Goal: Transaction & Acquisition: Obtain resource

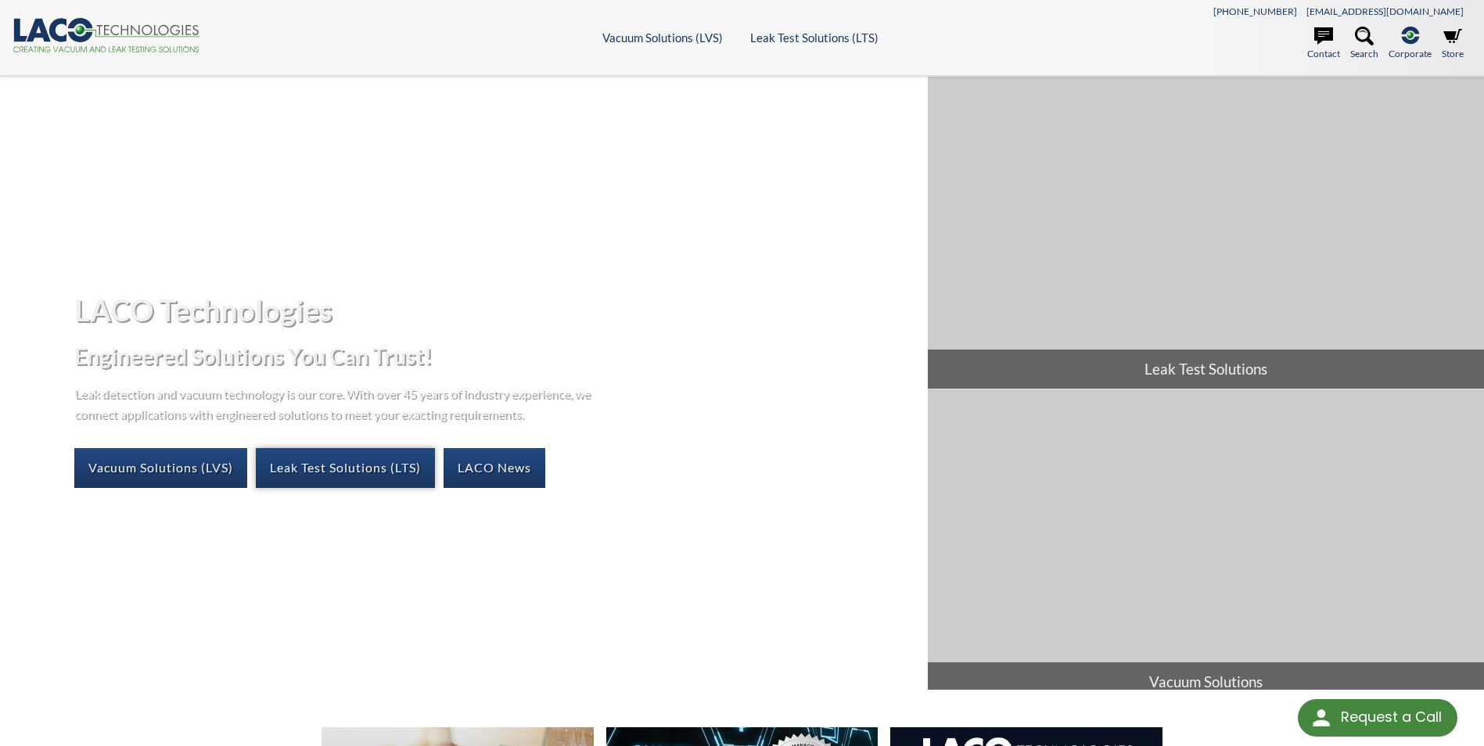
click at [362, 469] on link "Leak Test Solutions (LTS)" at bounding box center [345, 467] width 179 height 39
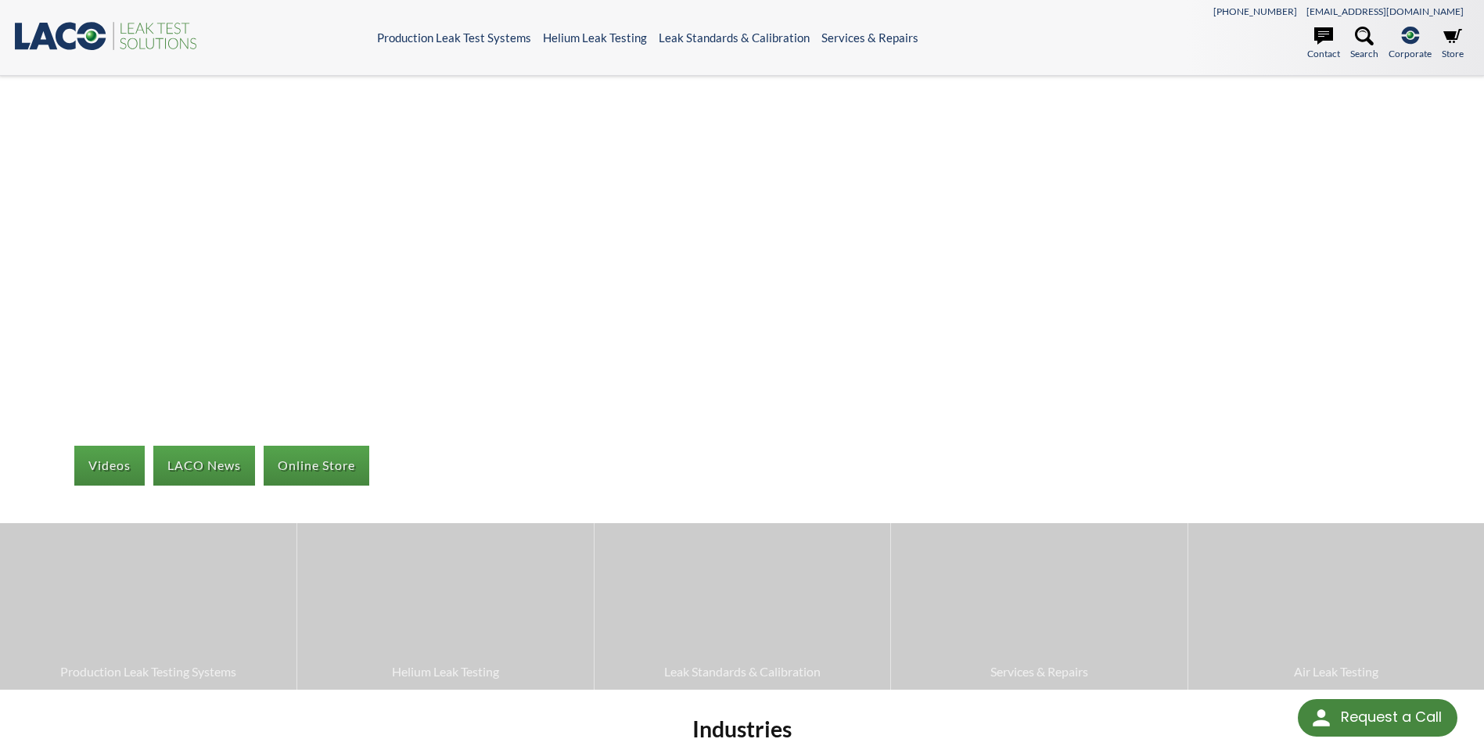
select select "Language Translate Widget"
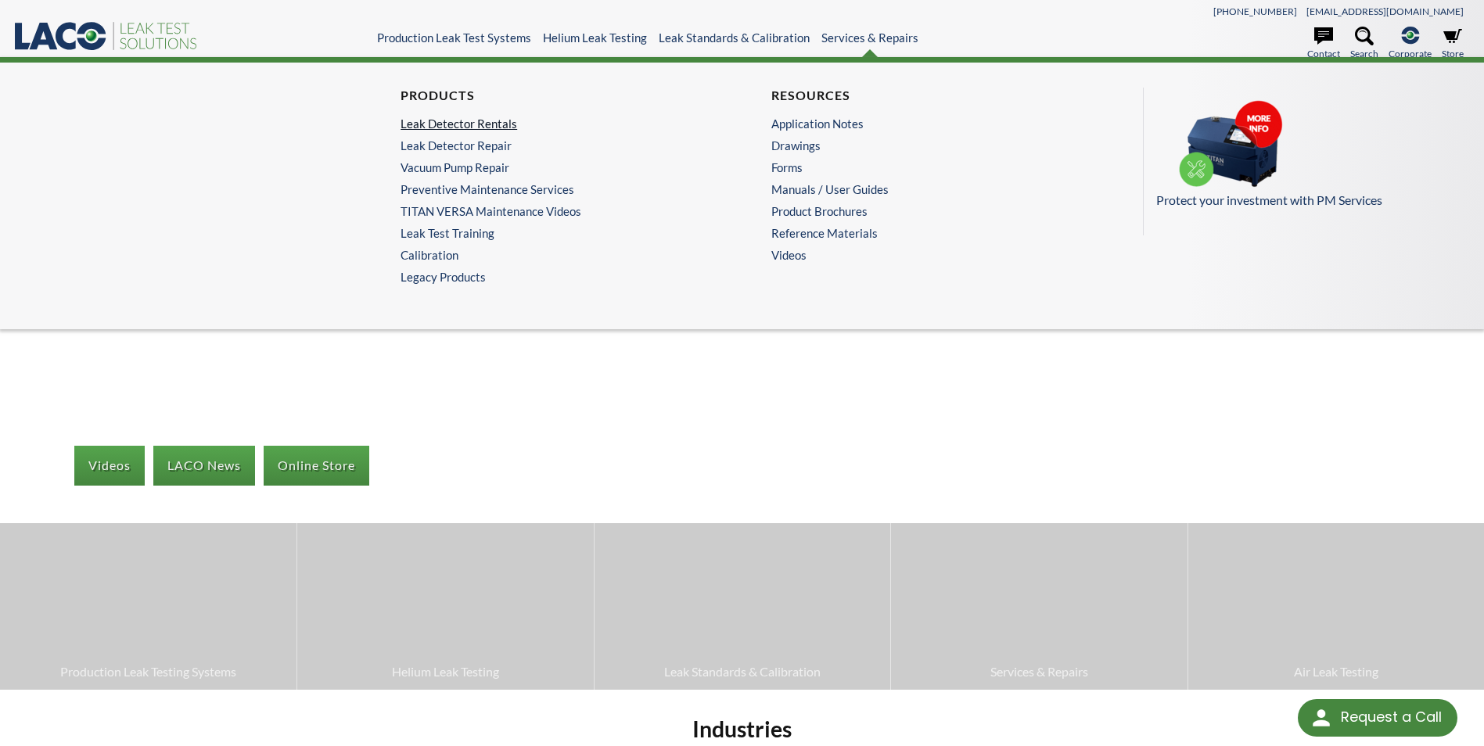
click at [457, 125] on link "Leak Detector Rentals" at bounding box center [553, 124] width 304 height 14
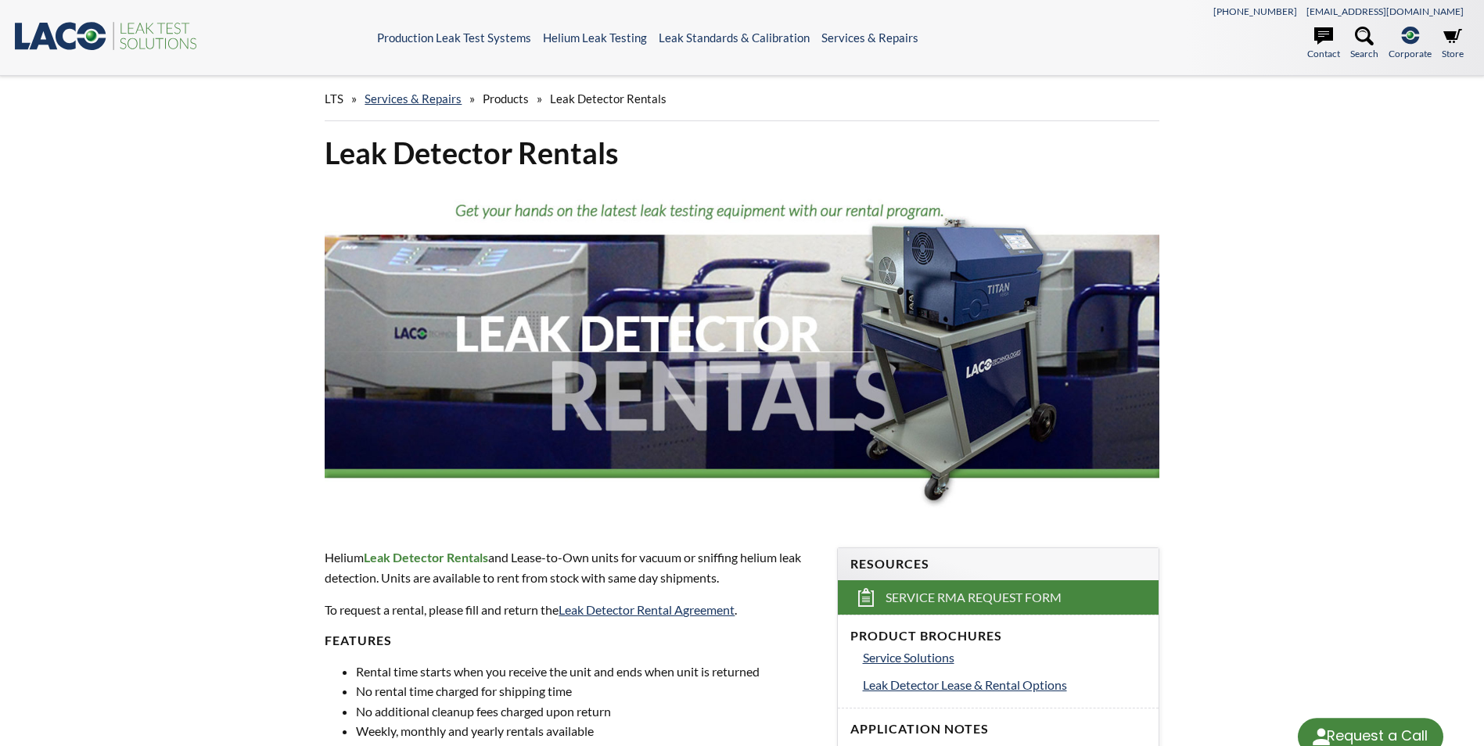
select select "Language Translate Widget"
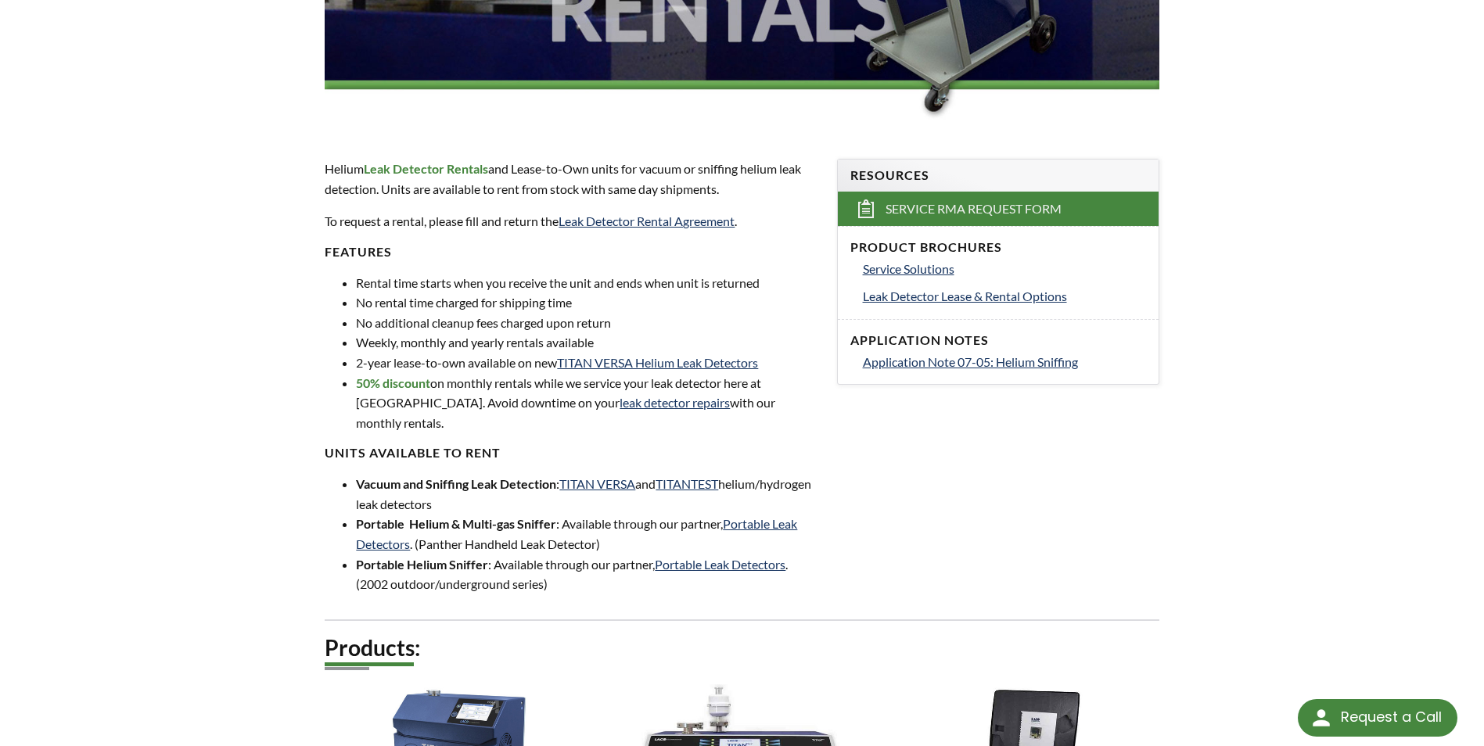
scroll to position [391, 0]
